Goal: Task Accomplishment & Management: Use online tool/utility

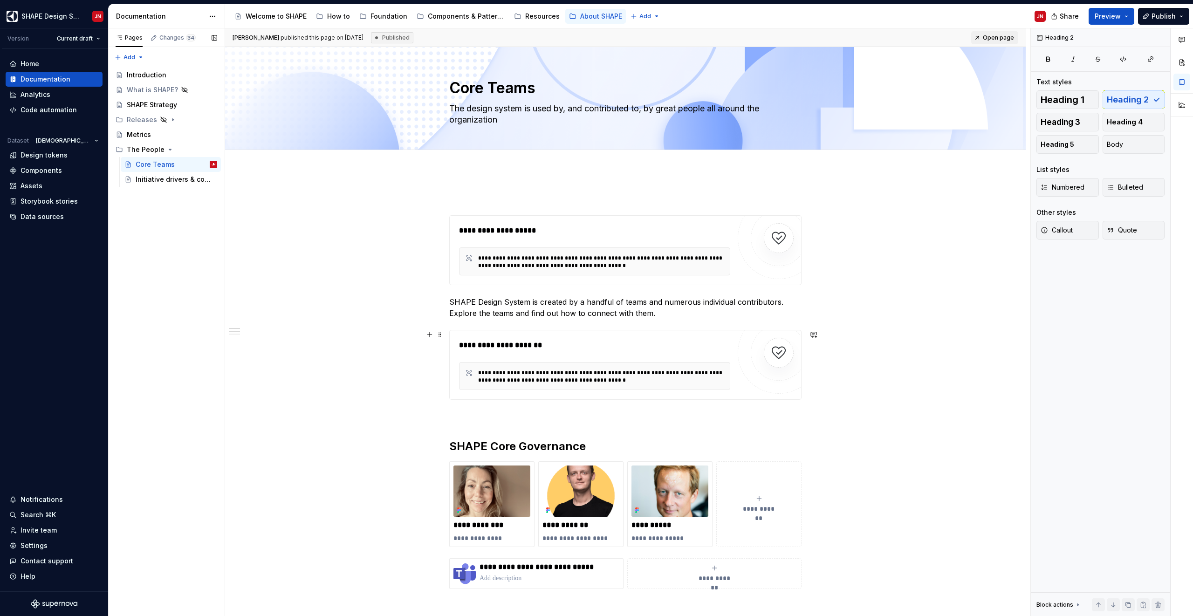
scroll to position [256, 0]
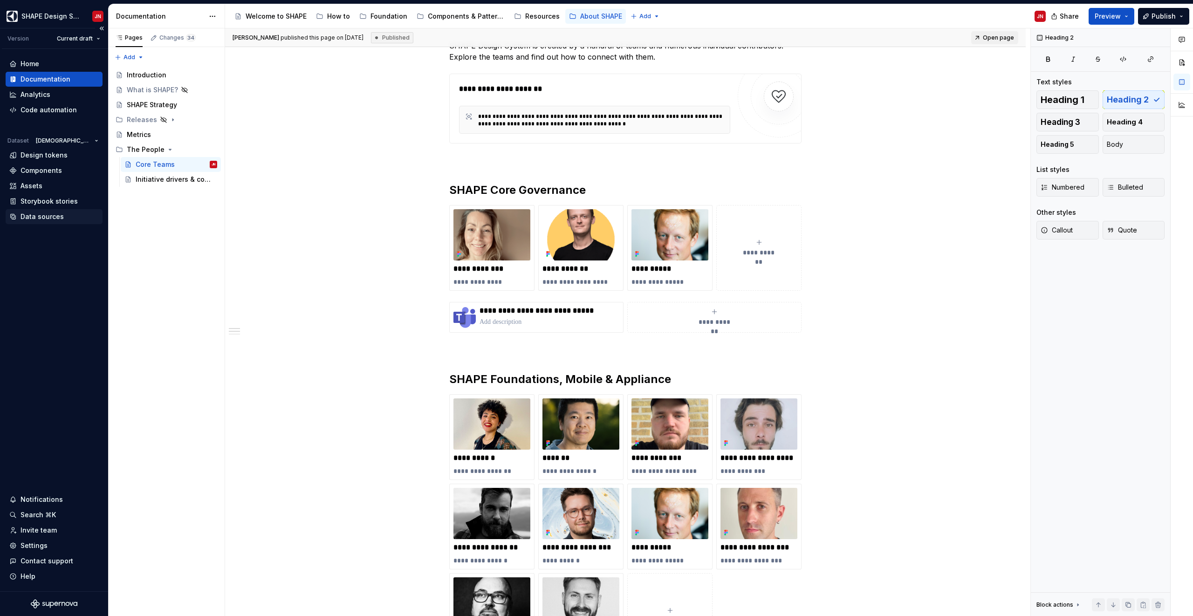
click at [55, 220] on div "Data sources" at bounding box center [42, 216] width 43 height 9
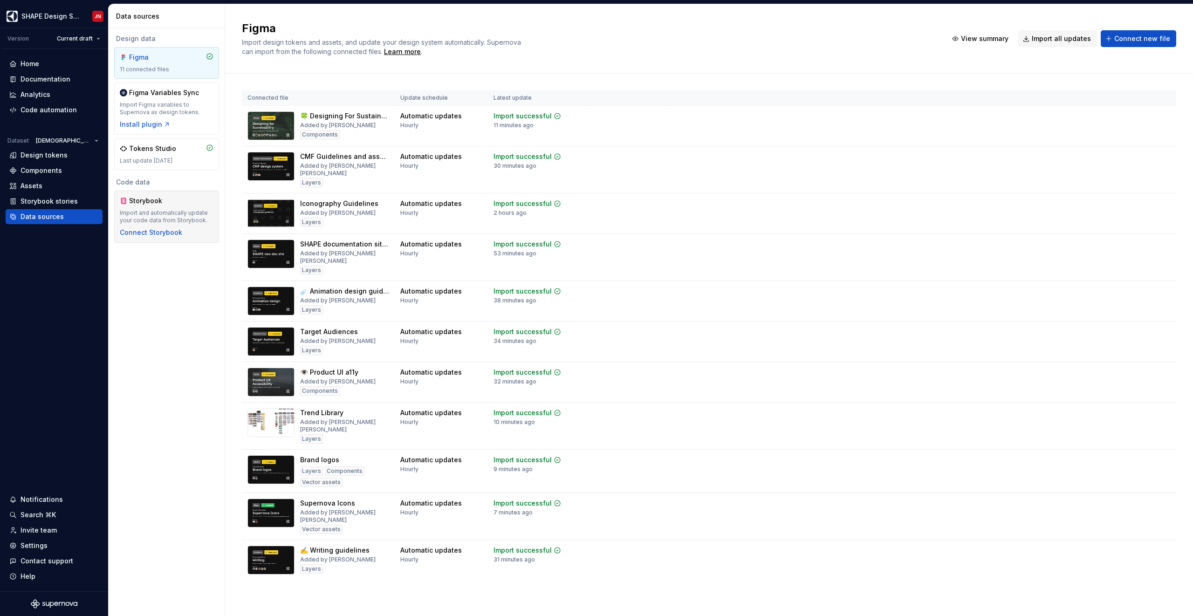
click at [184, 215] on div "Import and automatically update your code data from Storybook." at bounding box center [167, 216] width 94 height 15
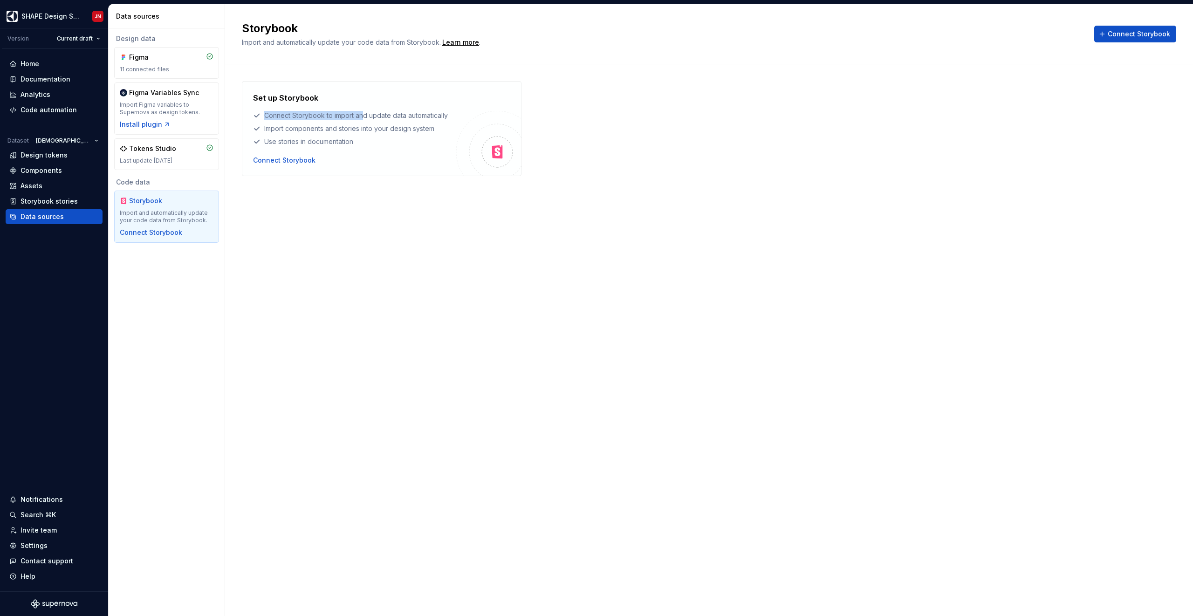
drag, startPoint x: 266, startPoint y: 117, endPoint x: 371, endPoint y: 114, distance: 104.9
click at [369, 114] on div "Connect Storybook to import and update data automatically" at bounding box center [354, 115] width 203 height 9
click at [375, 116] on div "Connect Storybook to import and update data automatically" at bounding box center [354, 115] width 203 height 9
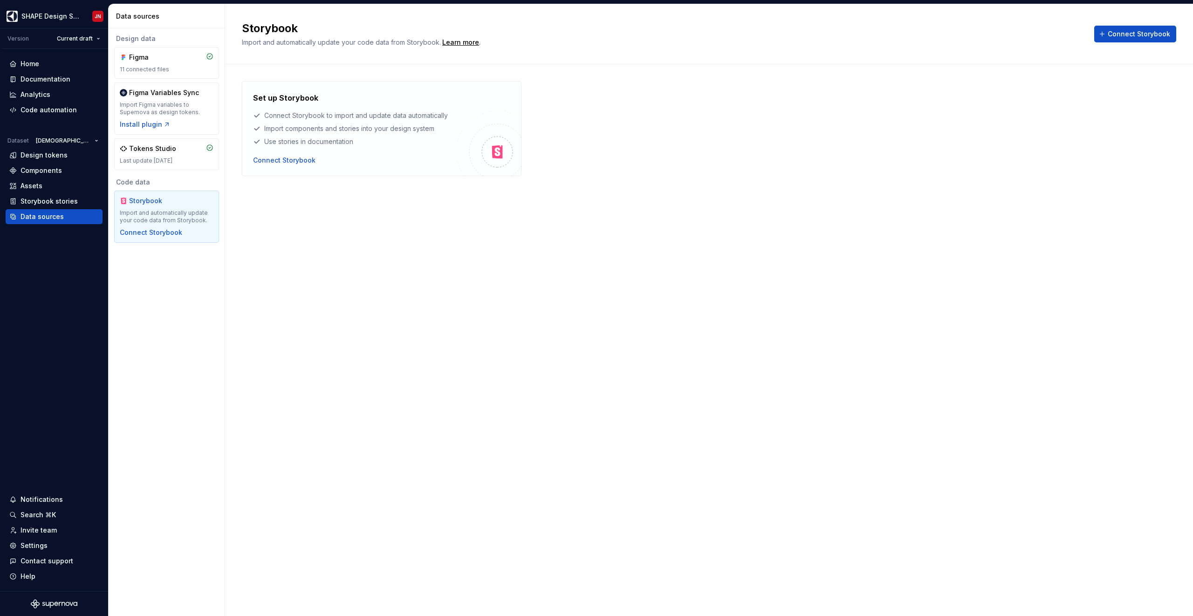
click at [277, 130] on div "Import components and stories into your design system" at bounding box center [354, 128] width 203 height 9
drag, startPoint x: 277, startPoint y: 130, endPoint x: 353, endPoint y: 130, distance: 75.5
click at [351, 130] on div "Import components and stories into your design system" at bounding box center [354, 128] width 203 height 9
click at [399, 127] on div "Import components and stories into your design system" at bounding box center [354, 128] width 203 height 9
drag, startPoint x: 399, startPoint y: 127, endPoint x: 299, endPoint y: 127, distance: 99.7
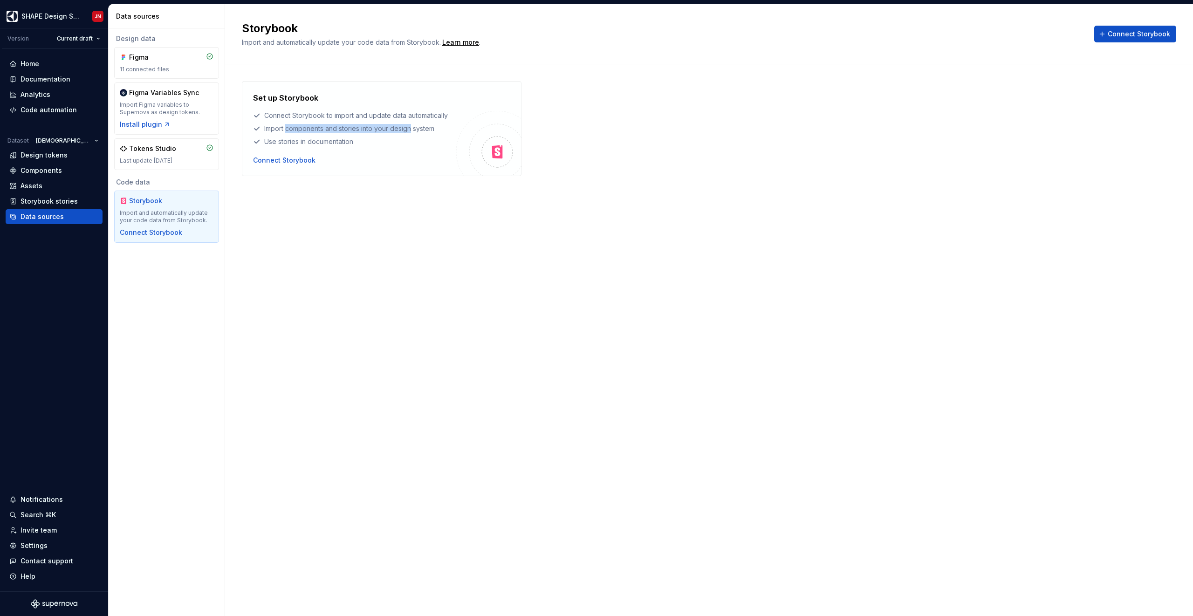
click at [299, 127] on div "Import components and stories into your design system" at bounding box center [354, 128] width 203 height 9
click at [267, 144] on div "Use stories in documentation" at bounding box center [354, 141] width 203 height 9
drag, startPoint x: 267, startPoint y: 144, endPoint x: 331, endPoint y: 144, distance: 63.9
click at [329, 144] on div "Use stories in documentation" at bounding box center [354, 141] width 203 height 9
click at [331, 144] on div "Use stories in documentation" at bounding box center [354, 141] width 203 height 9
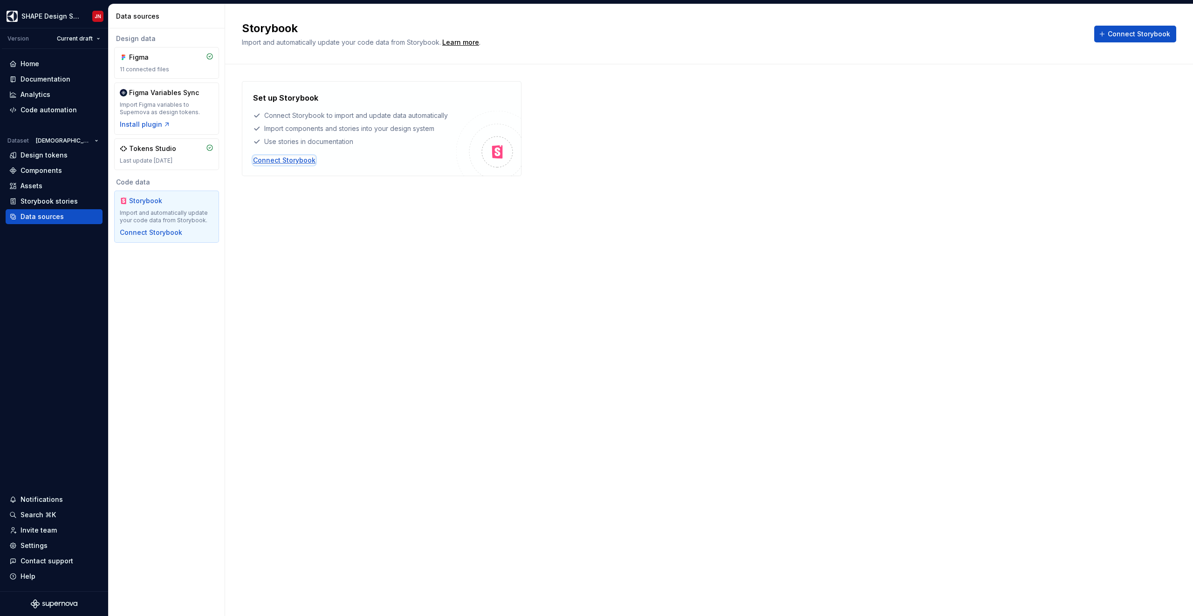
click at [290, 162] on div "Connect Storybook" at bounding box center [284, 160] width 62 height 9
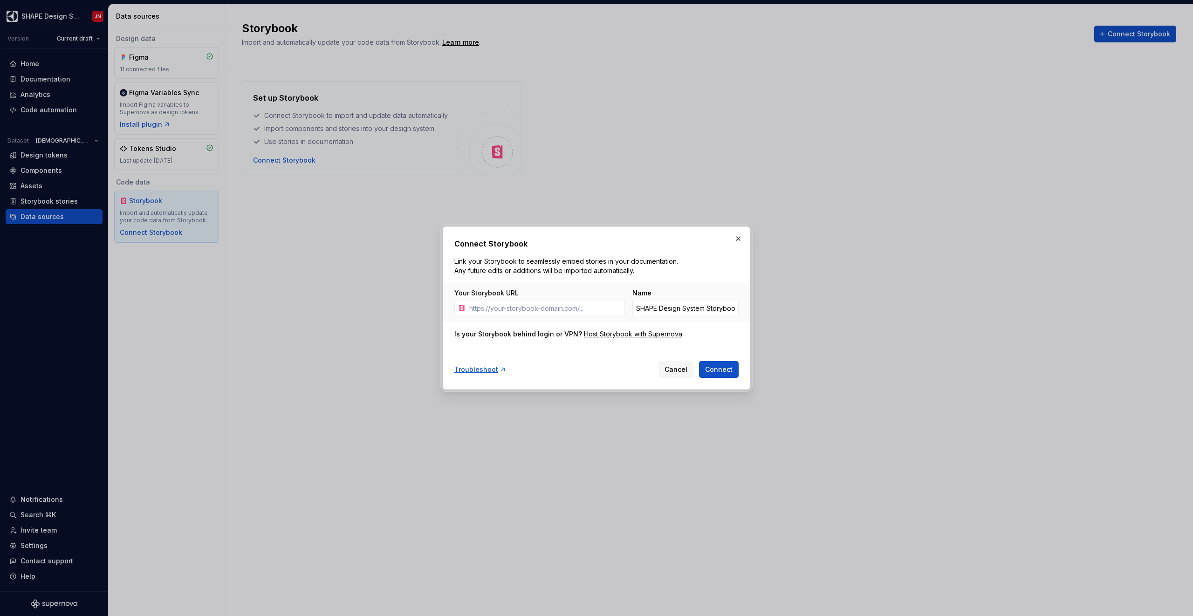
click at [553, 335] on div "Is your Storybook behind login or VPN?" at bounding box center [518, 334] width 128 height 9
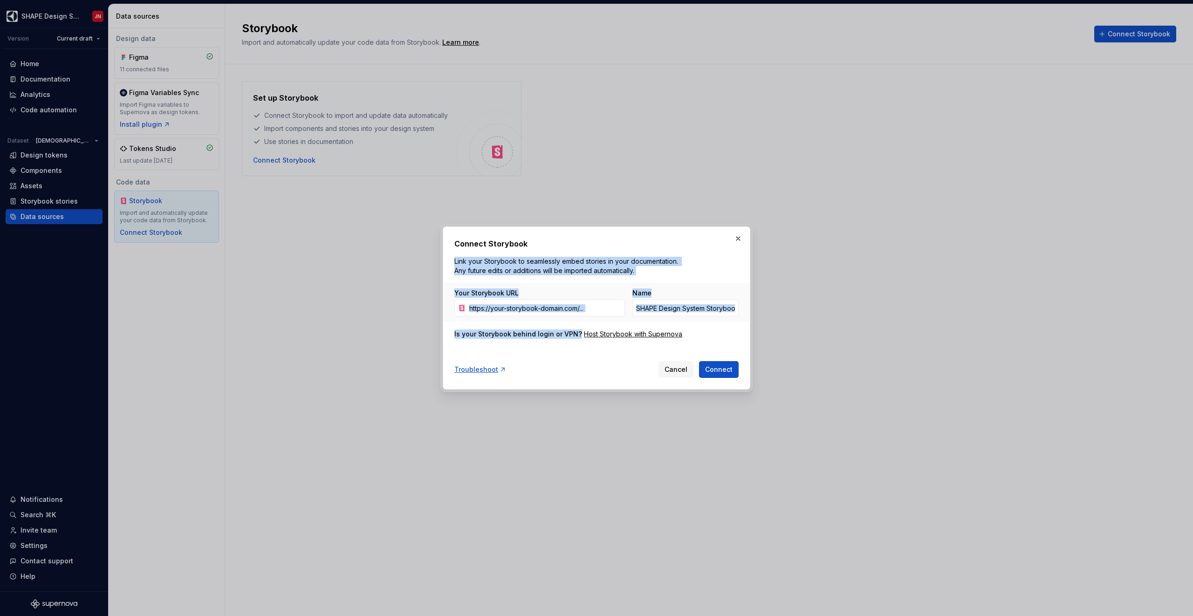
drag, startPoint x: 553, startPoint y: 335, endPoint x: 525, endPoint y: 259, distance: 80.4
click at [525, 259] on div "Connect Storybook Link your Storybook to seamlessly embed stories in your docum…" at bounding box center [596, 308] width 284 height 140
click at [525, 260] on p "Link your Storybook to seamlessly embed stories in your documentation. Any futu…" at bounding box center [567, 266] width 227 height 19
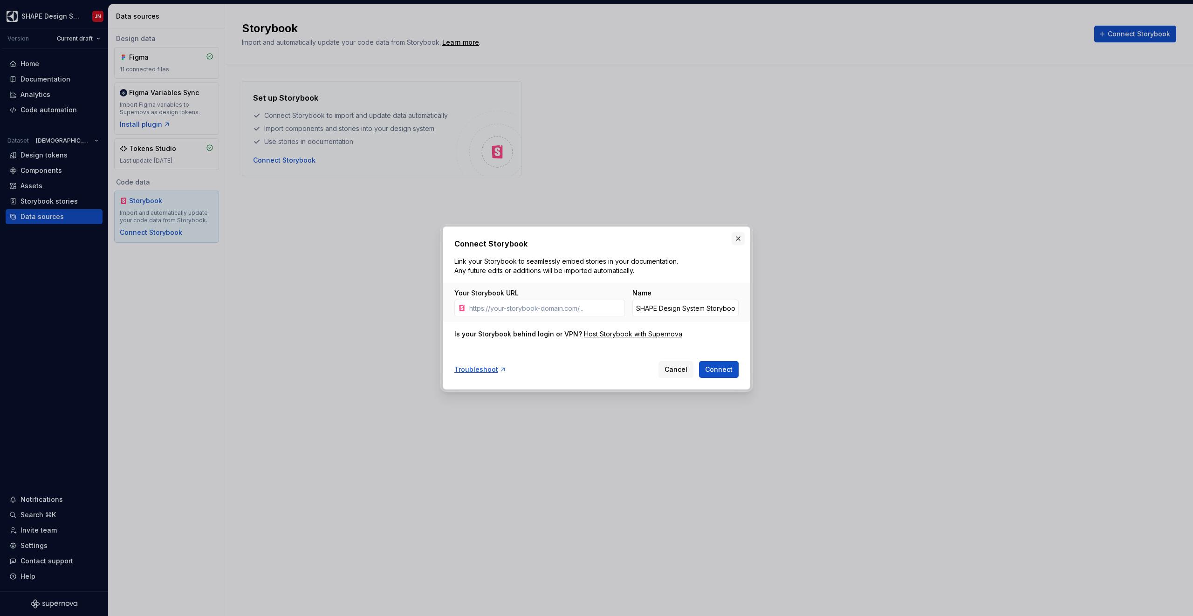
click at [738, 237] on button "button" at bounding box center [738, 238] width 13 height 13
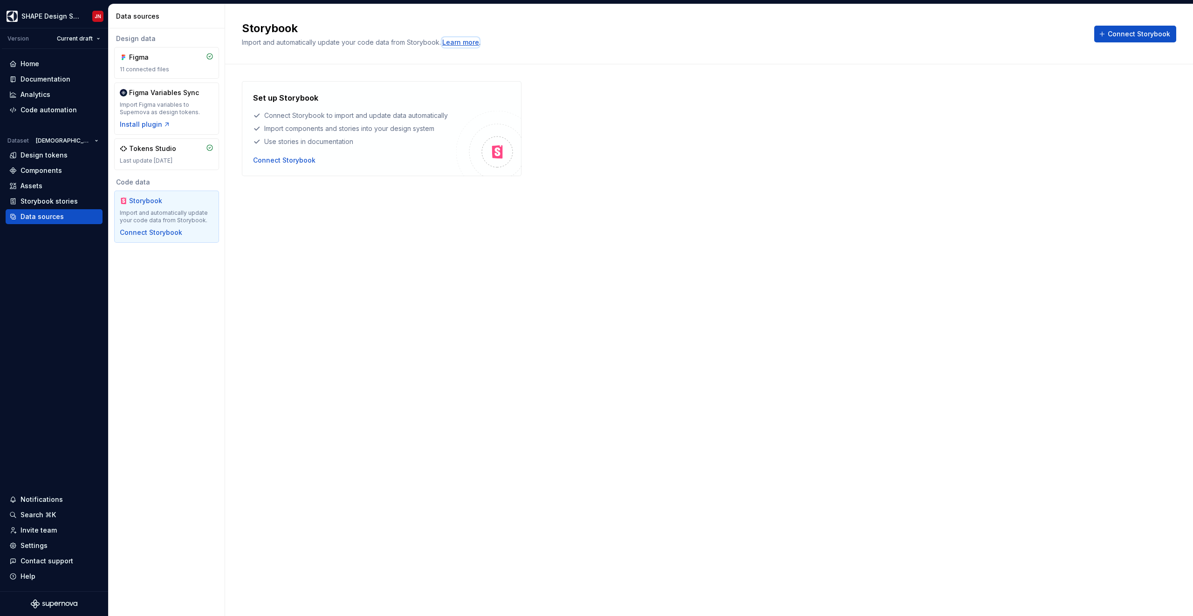
click at [467, 44] on div "Learn more" at bounding box center [460, 42] width 37 height 9
